Goal: Task Accomplishment & Management: Manage account settings

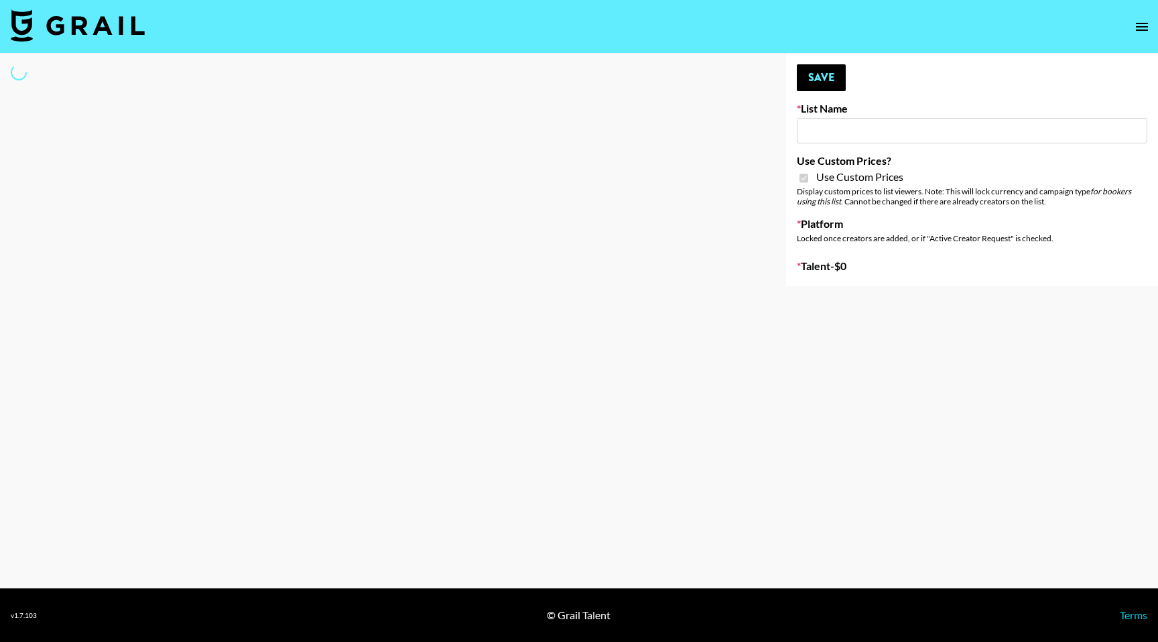
type input "[PERSON_NAME] - Relatable ([DATE])"
checkbox input "true"
select select "Brand"
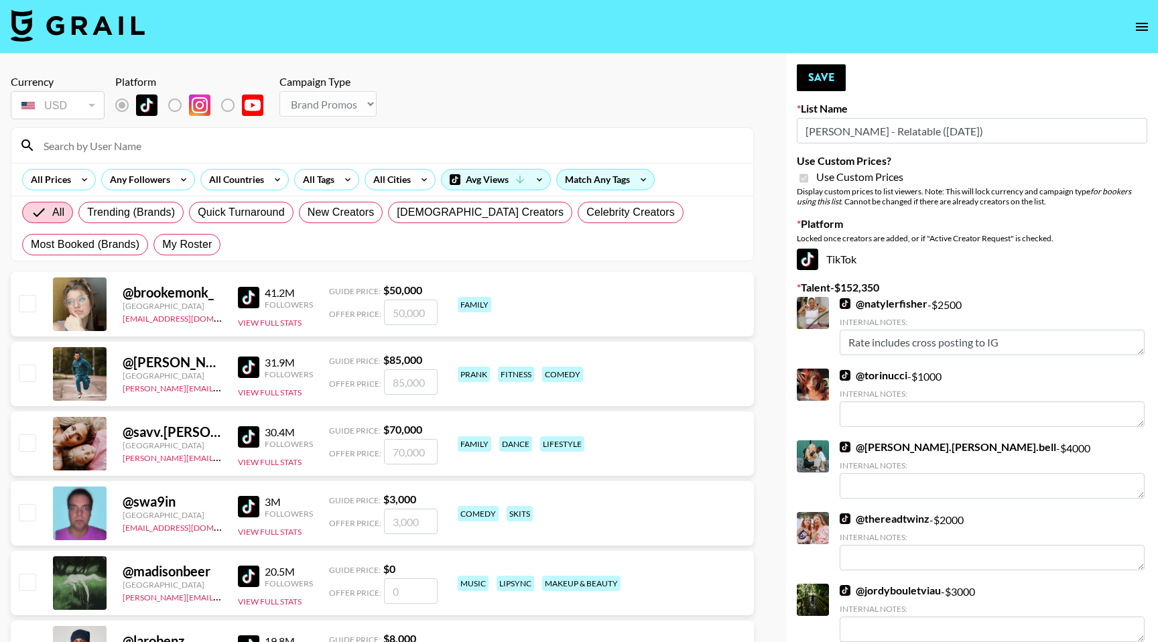
click at [195, 149] on input at bounding box center [390, 145] width 709 height 21
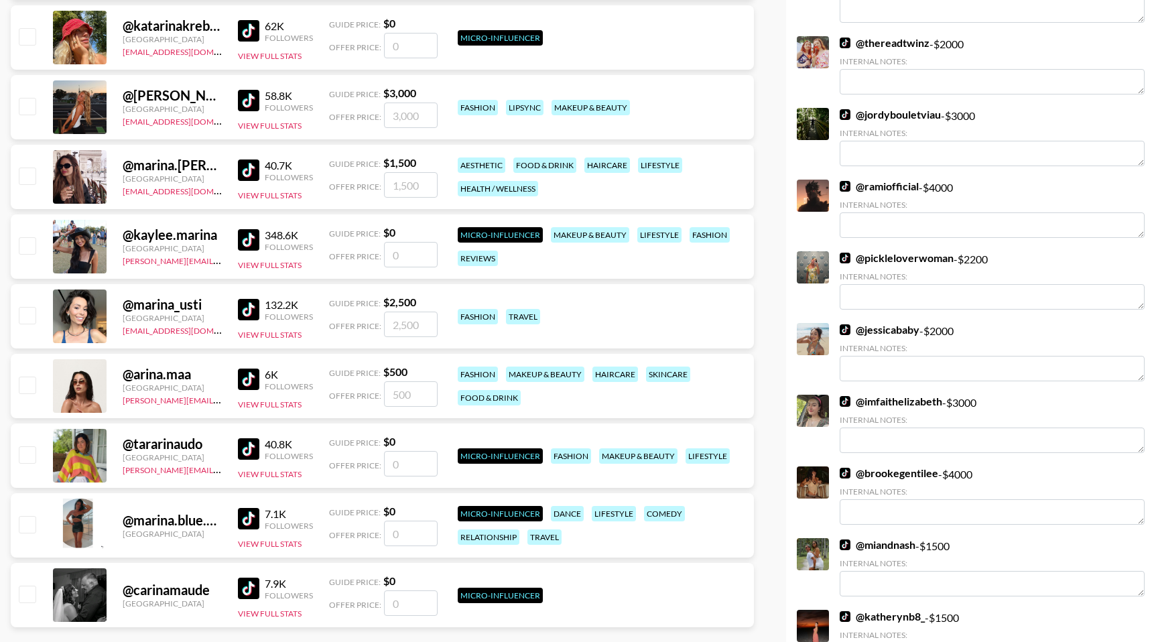
scroll to position [486, 0]
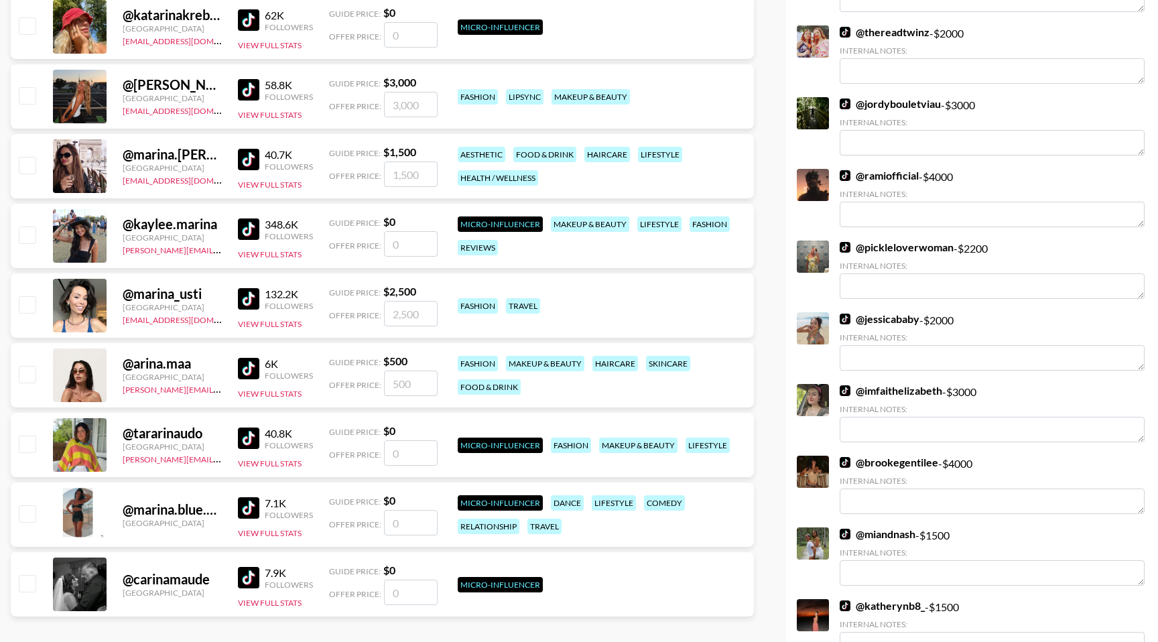
type input "arina"
click at [27, 381] on input "checkbox" at bounding box center [27, 374] width 16 height 16
checkbox input "true"
click at [403, 381] on input "500" at bounding box center [411, 382] width 54 height 25
drag, startPoint x: 415, startPoint y: 381, endPoint x: 391, endPoint y: 382, distance: 24.8
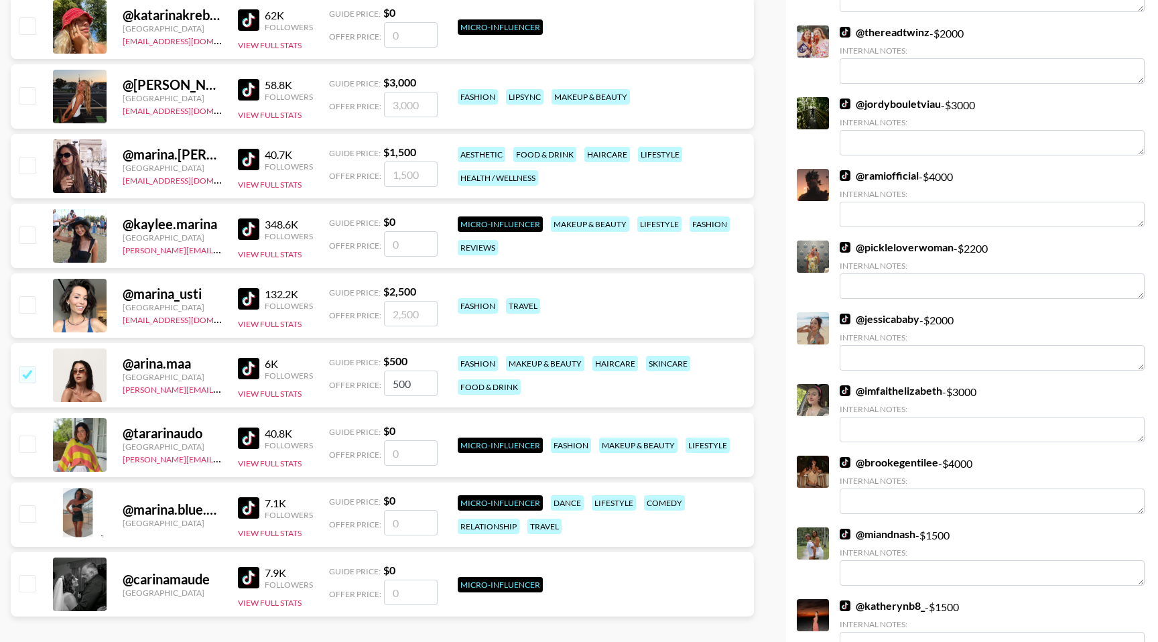
click at [391, 382] on input "500" at bounding box center [411, 382] width 54 height 25
type input "2500"
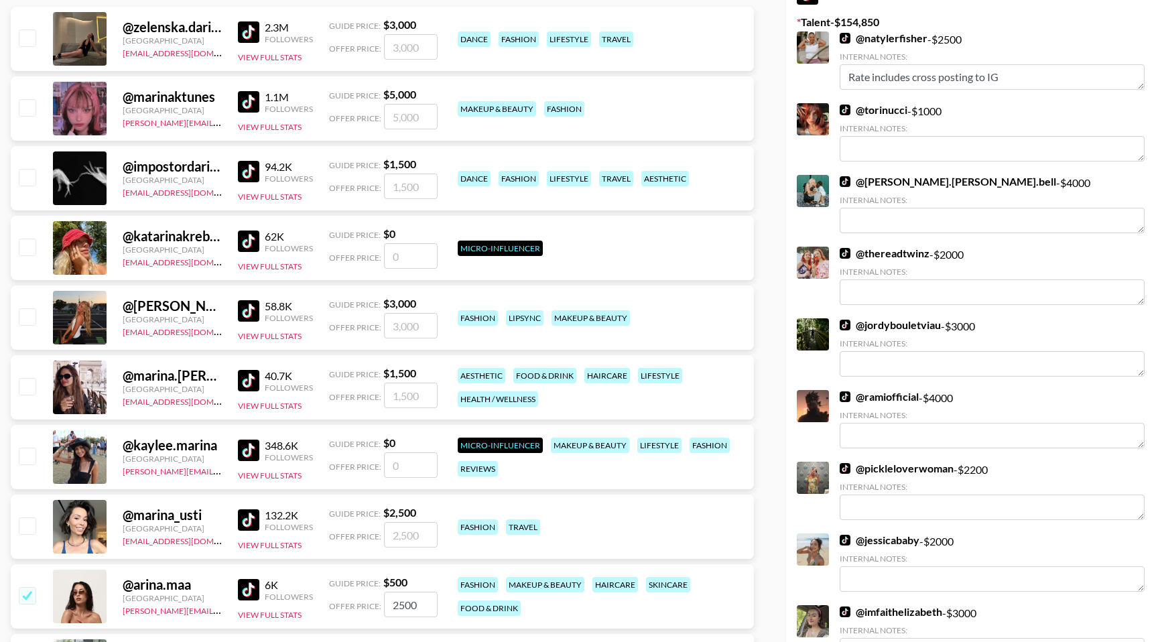
scroll to position [0, 0]
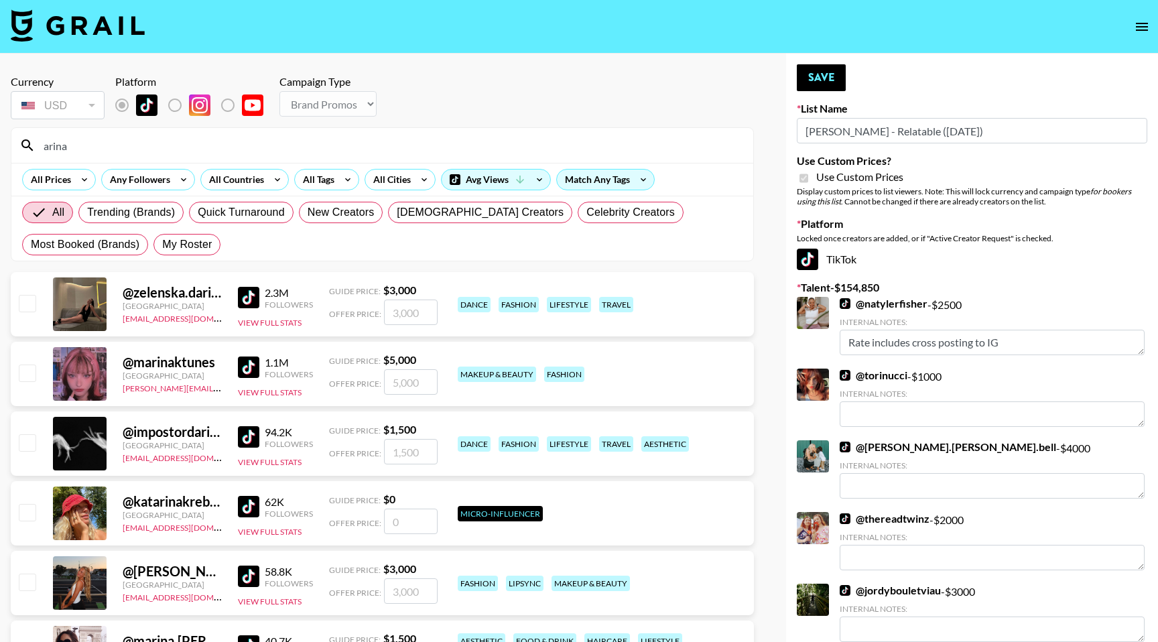
drag, startPoint x: 226, startPoint y: 143, endPoint x: 41, endPoint y: 149, distance: 185.6
click at [41, 149] on input "arina" at bounding box center [390, 145] width 709 height 21
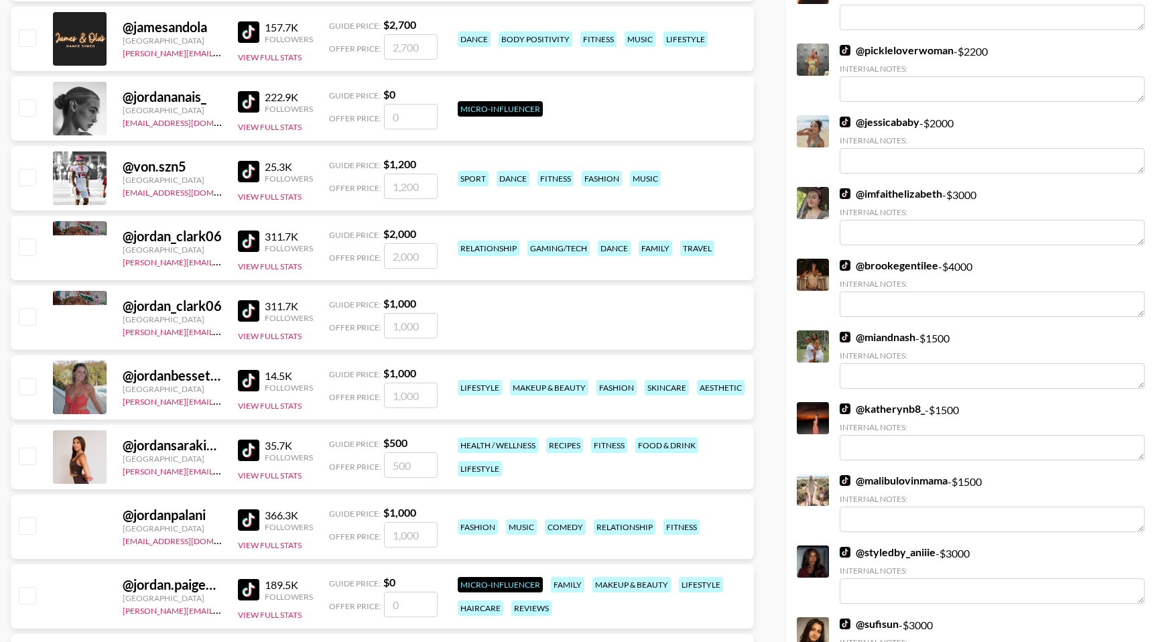
scroll to position [693, 0]
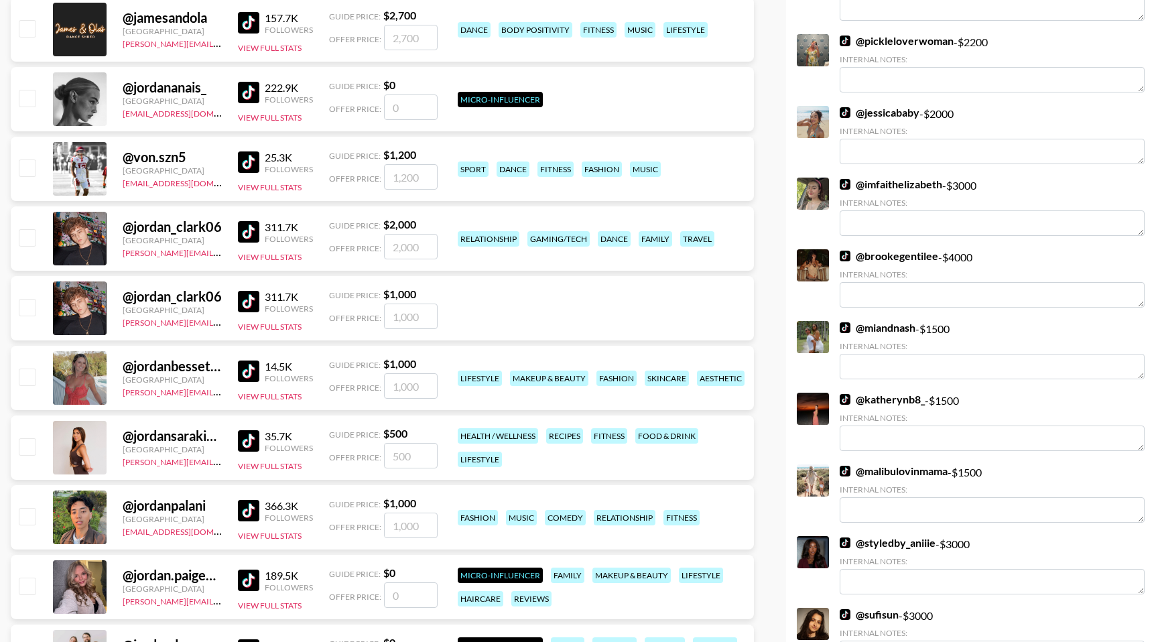
type input "jordan"
click at [24, 381] on input "checkbox" at bounding box center [27, 376] width 16 height 16
checkbox input "true"
click at [421, 386] on input "1000" at bounding box center [411, 385] width 54 height 25
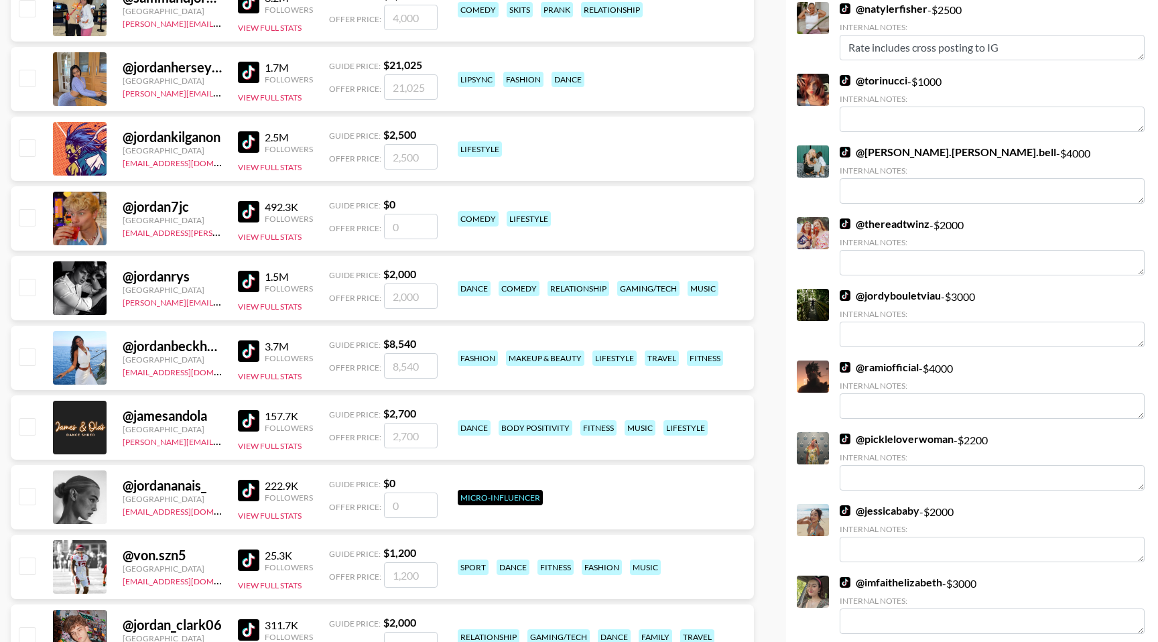
scroll to position [0, 0]
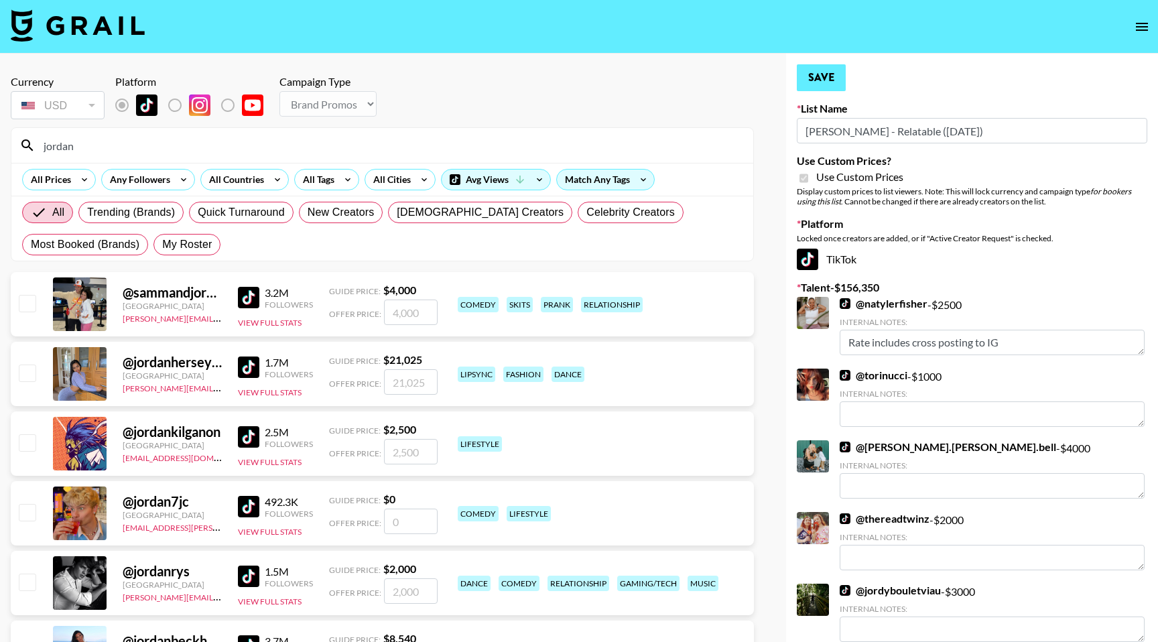
type input "1500"
click at [838, 80] on button "Save" at bounding box center [821, 77] width 49 height 27
